Goal: Task Accomplishment & Management: Manage account settings

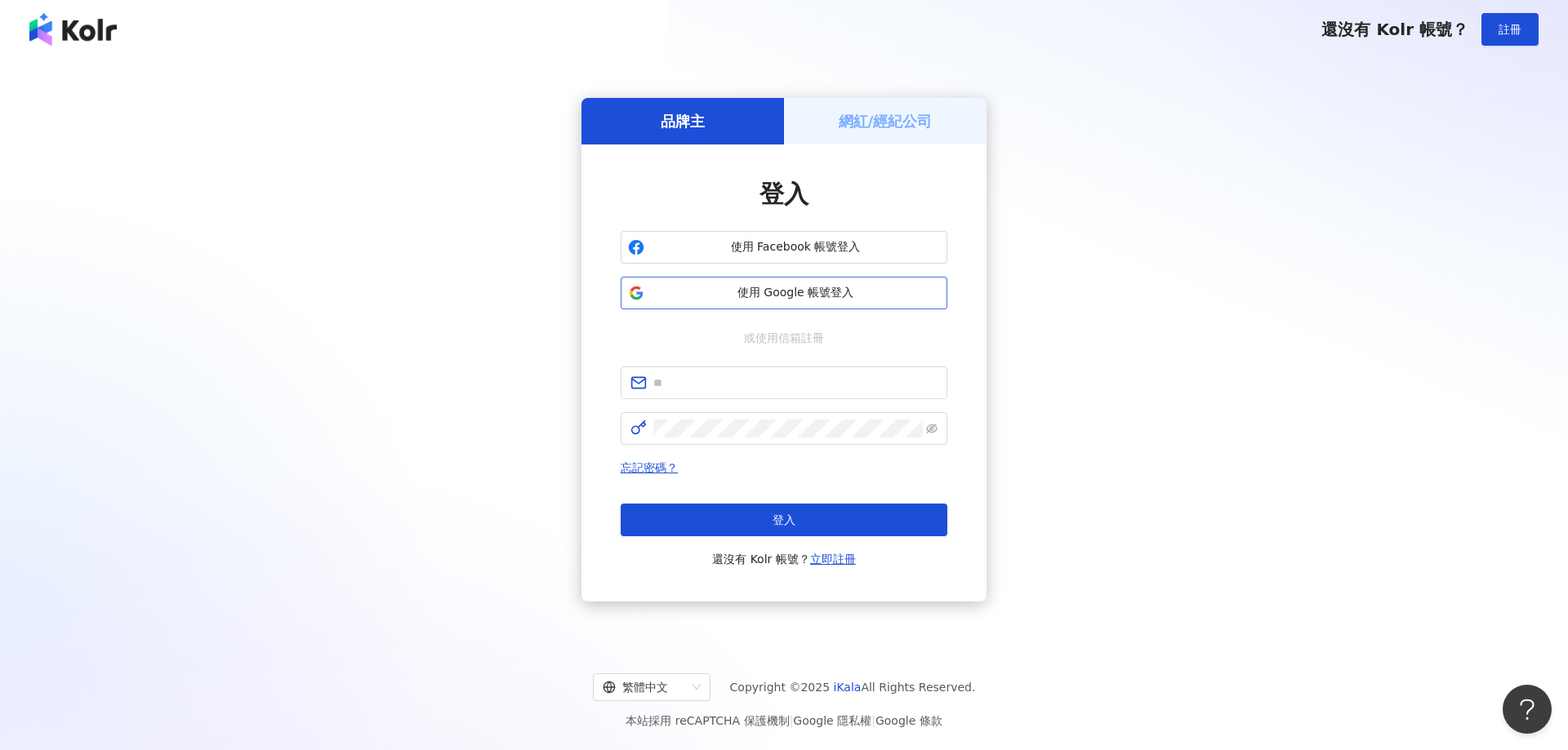
click at [805, 297] on span "使用 Google 帳號登入" at bounding box center [795, 292] width 289 height 16
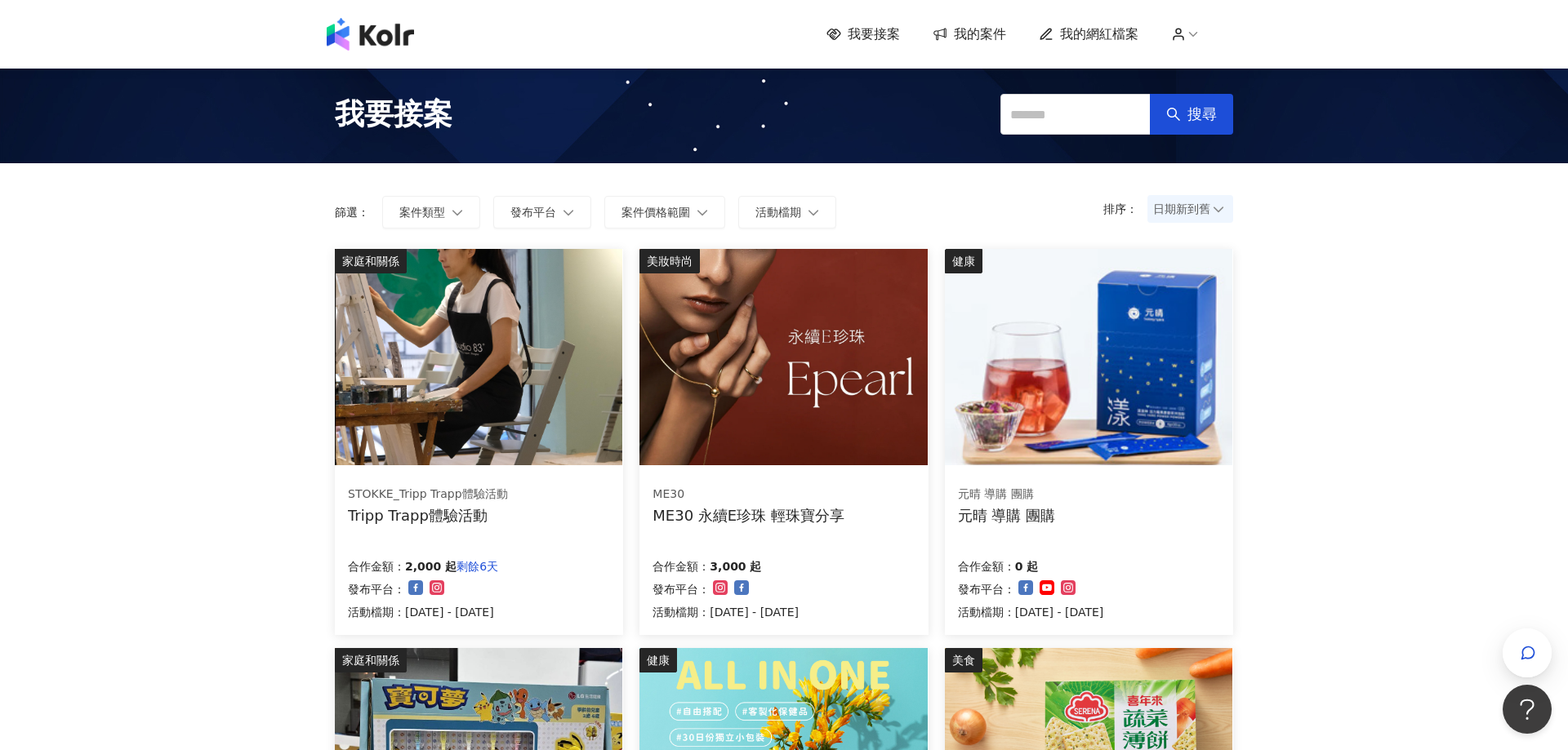
click at [976, 42] on span "我的案件" at bounding box center [980, 34] width 53 height 18
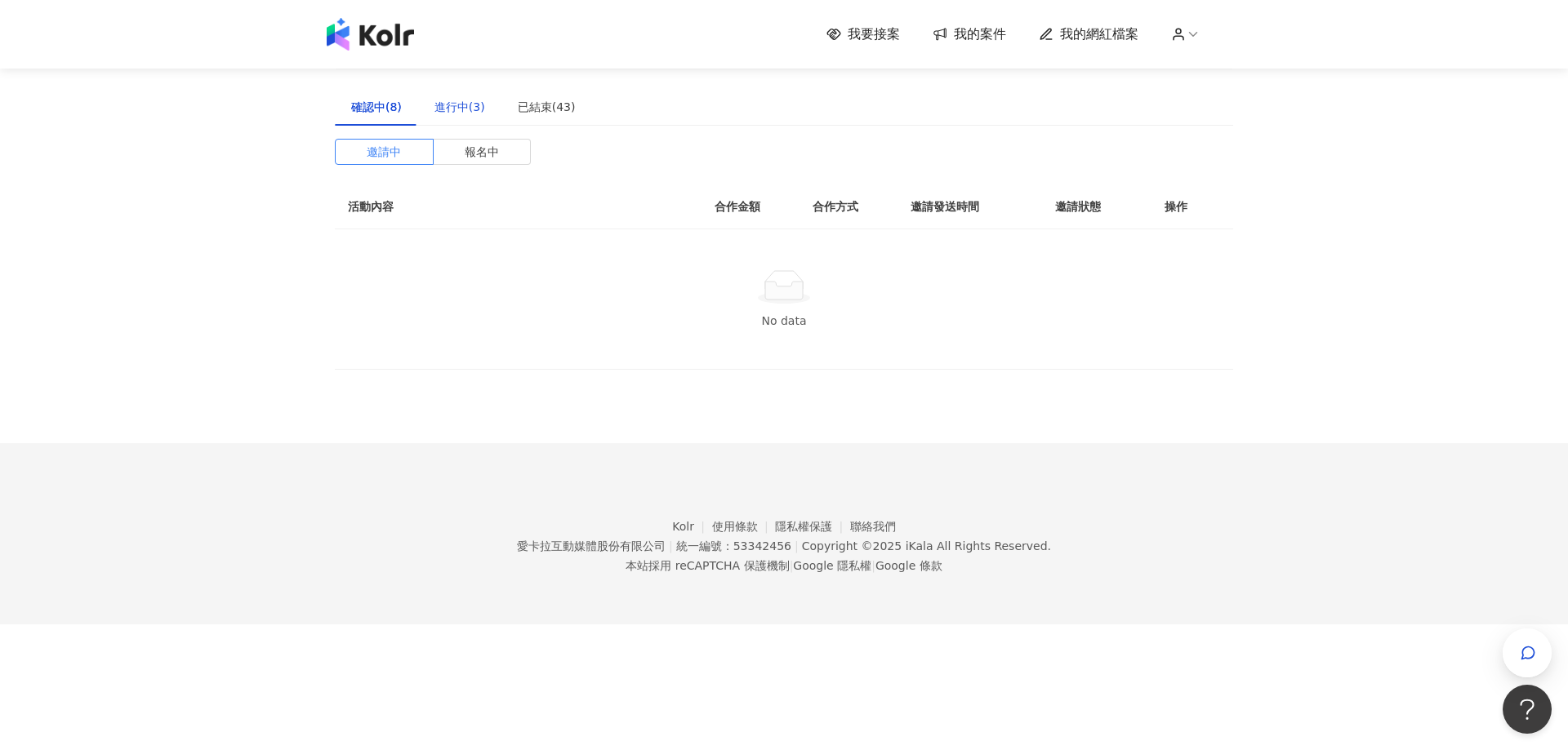
click at [459, 103] on div "進行中(3)" at bounding box center [460, 106] width 51 height 18
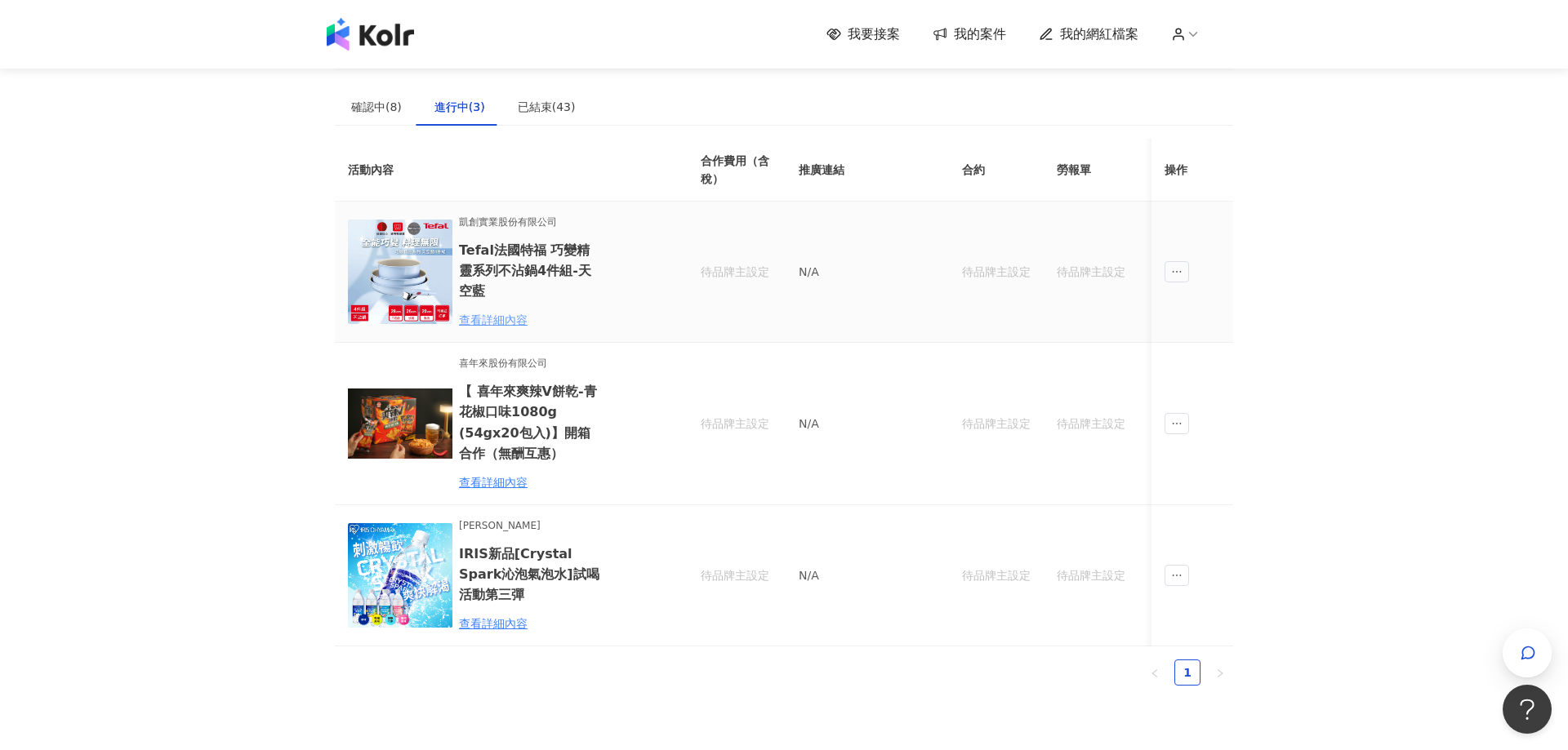
click at [488, 318] on div "查看詳細內容" at bounding box center [530, 319] width 143 height 18
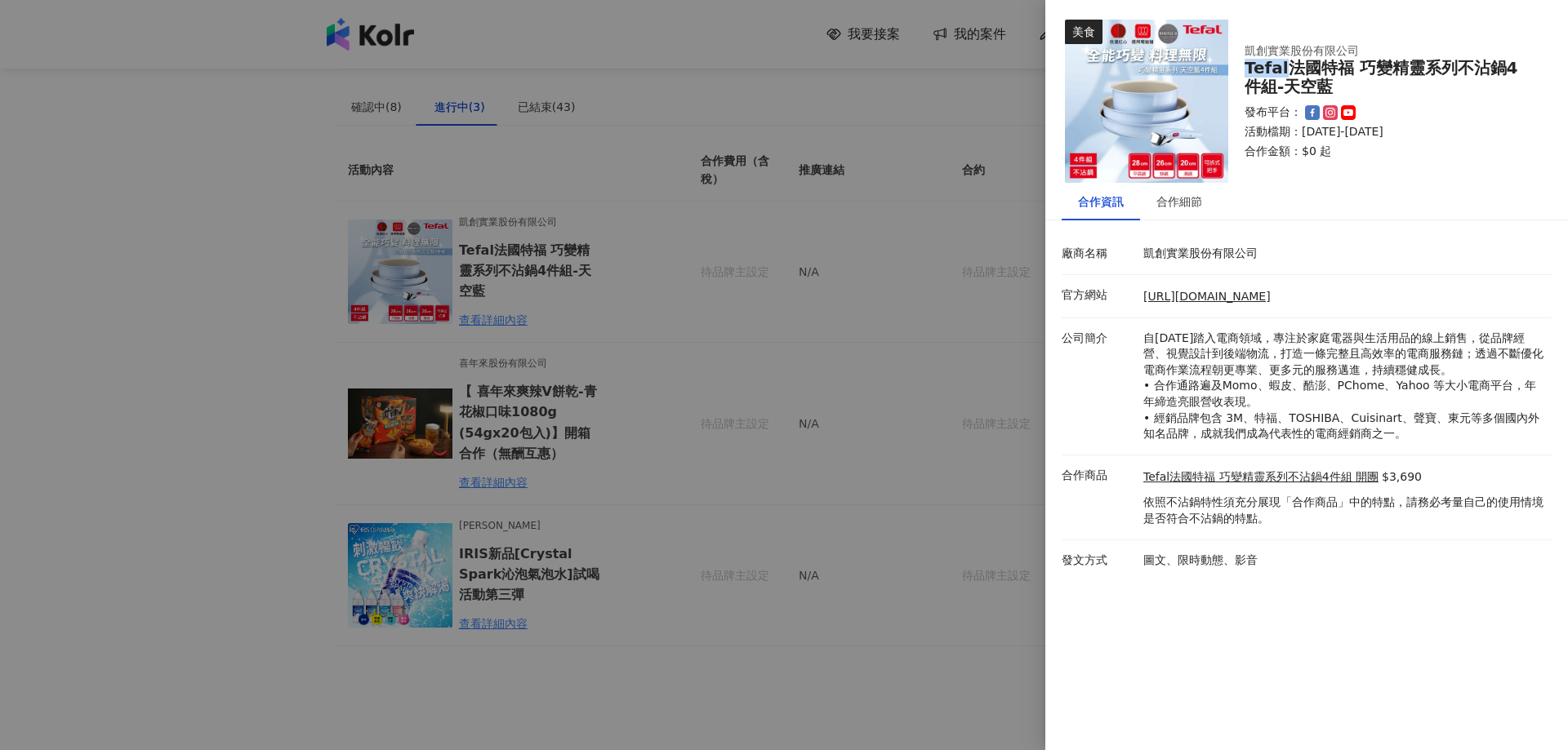
drag, startPoint x: 1245, startPoint y: 66, endPoint x: 1288, endPoint y: 66, distance: 43.0
click at [1288, 66] on div "Tefal法國特福 巧變精靈系列不沾鍋4件組-天空藍" at bounding box center [1388, 78] width 287 height 38
copy div "Tefal"
